Goal: Transaction & Acquisition: Obtain resource

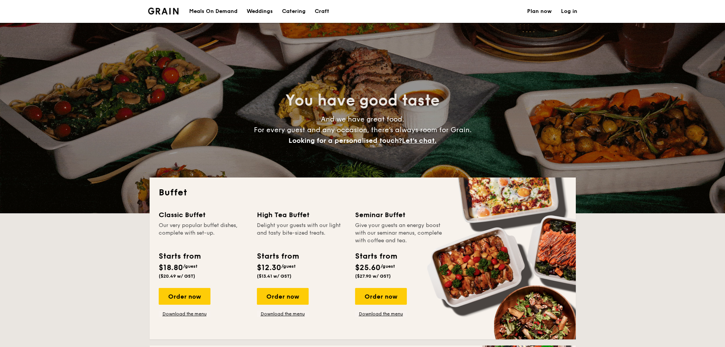
select select
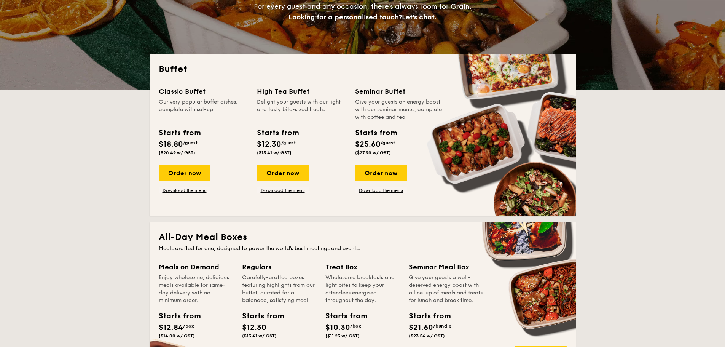
scroll to position [194, 0]
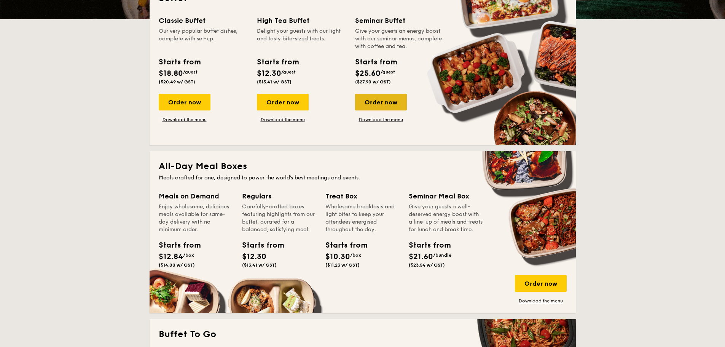
click at [377, 106] on div "Order now" at bounding box center [381, 102] width 52 height 17
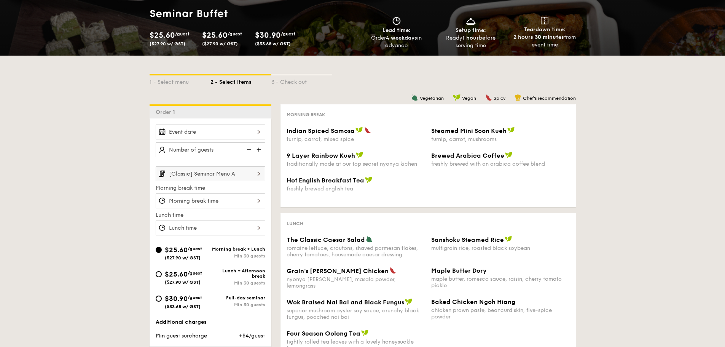
scroll to position [81, 0]
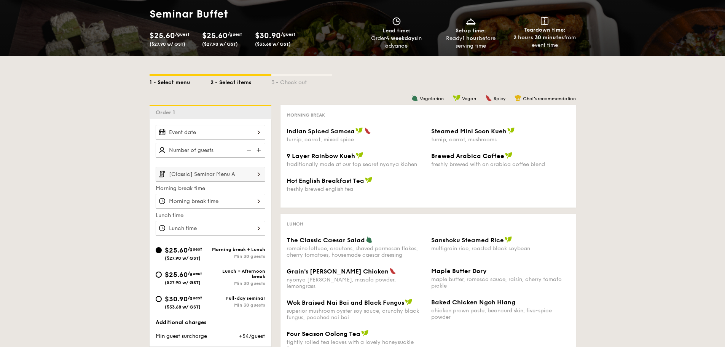
click at [170, 78] on div "1 - Select menu" at bounding box center [180, 81] width 61 height 11
select select
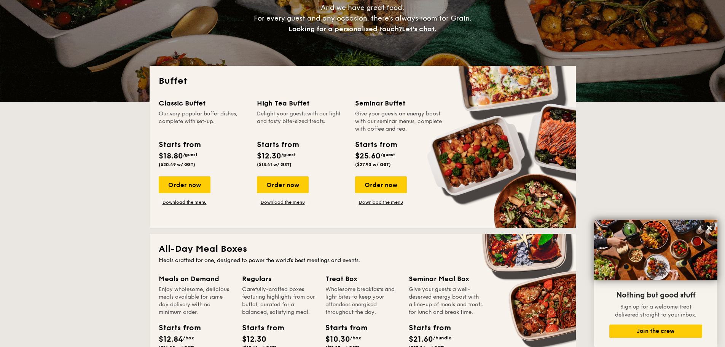
scroll to position [72, 0]
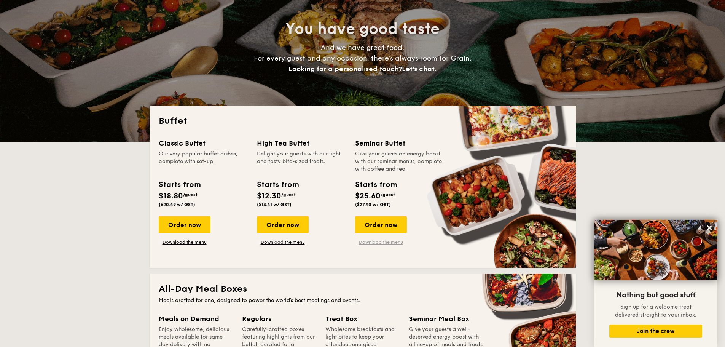
click at [377, 242] on link "Download the menu" at bounding box center [381, 242] width 52 height 6
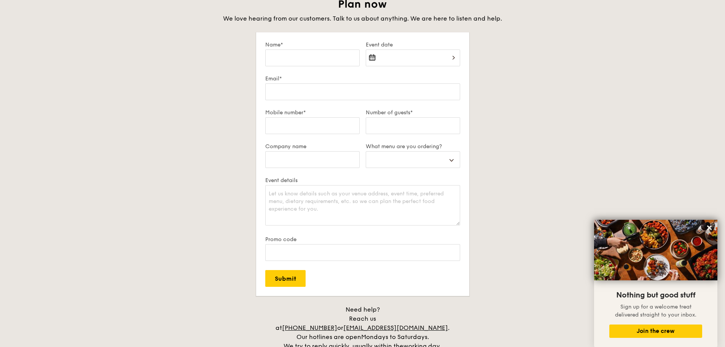
scroll to position [1322, 0]
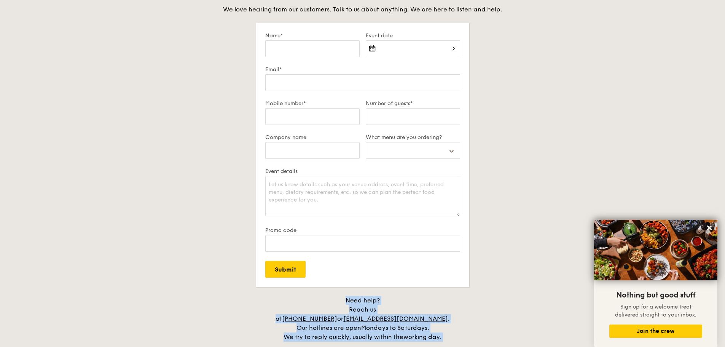
drag, startPoint x: 451, startPoint y: 333, endPoint x: 276, endPoint y: 298, distance: 178.9
copy div "Need help? Reach us at [PHONE_NUMBER] or [EMAIL_ADDRESS][DOMAIN_NAME] . Our hot…"
